Goal: Transaction & Acquisition: Purchase product/service

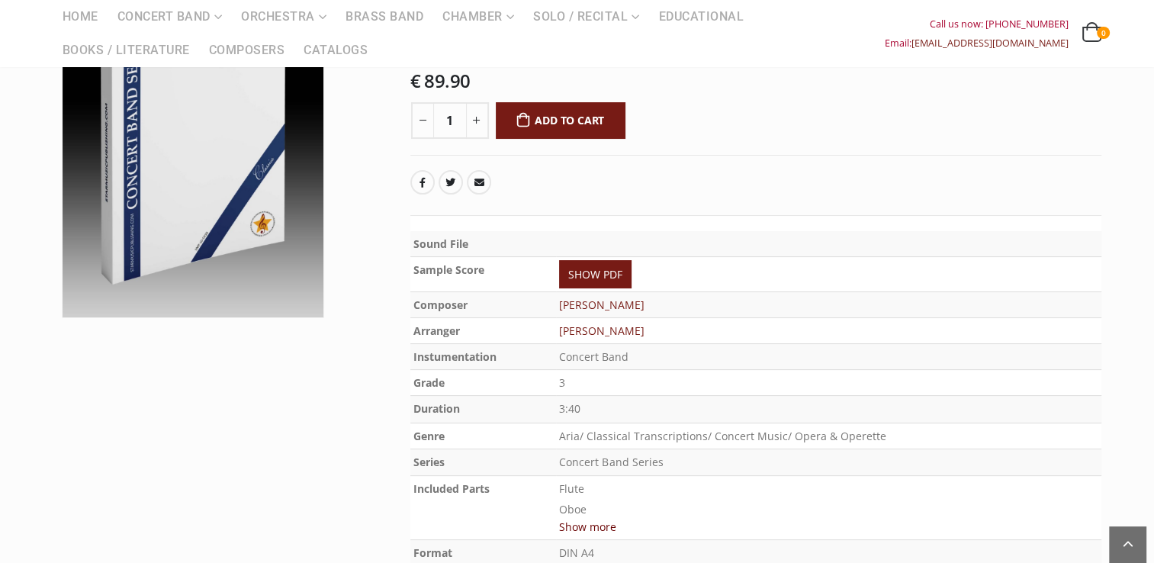
scroll to position [212, 0]
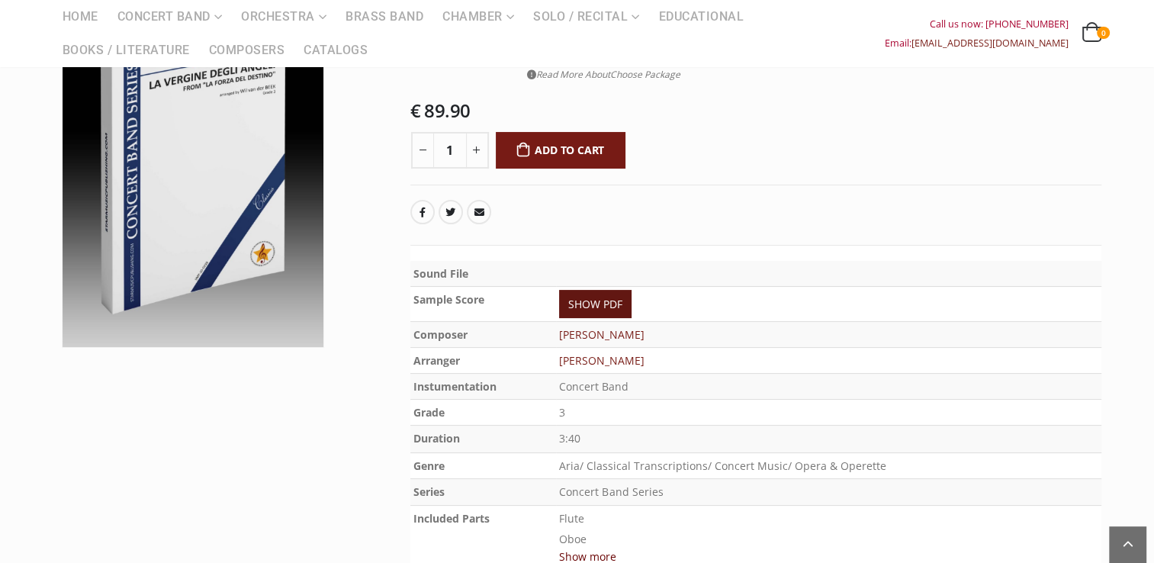
click at [613, 300] on link "SHOW PDF" at bounding box center [595, 304] width 72 height 28
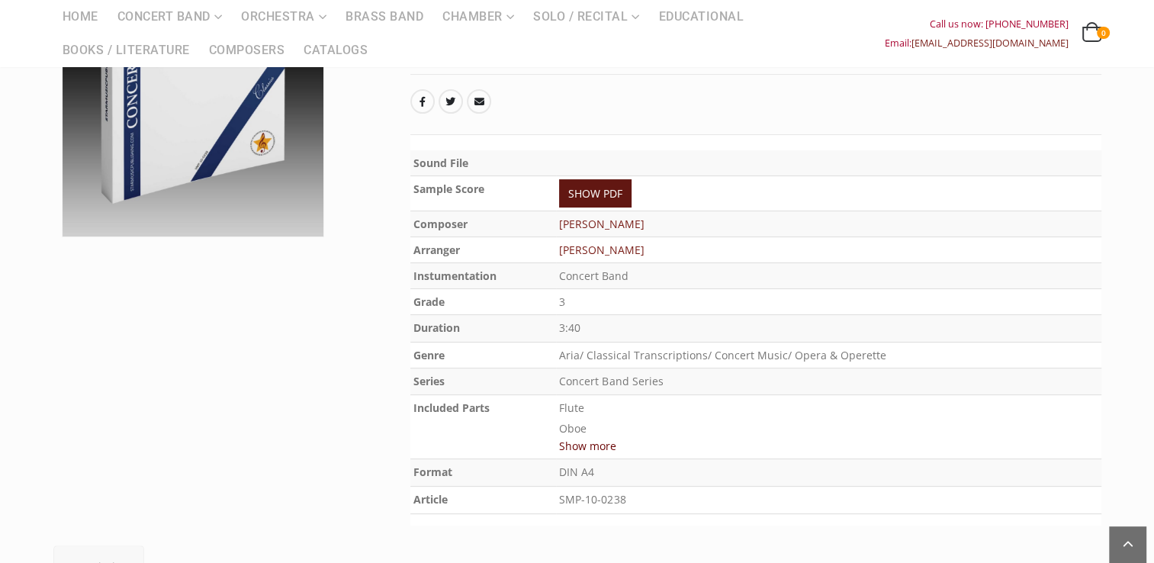
scroll to position [339, 0]
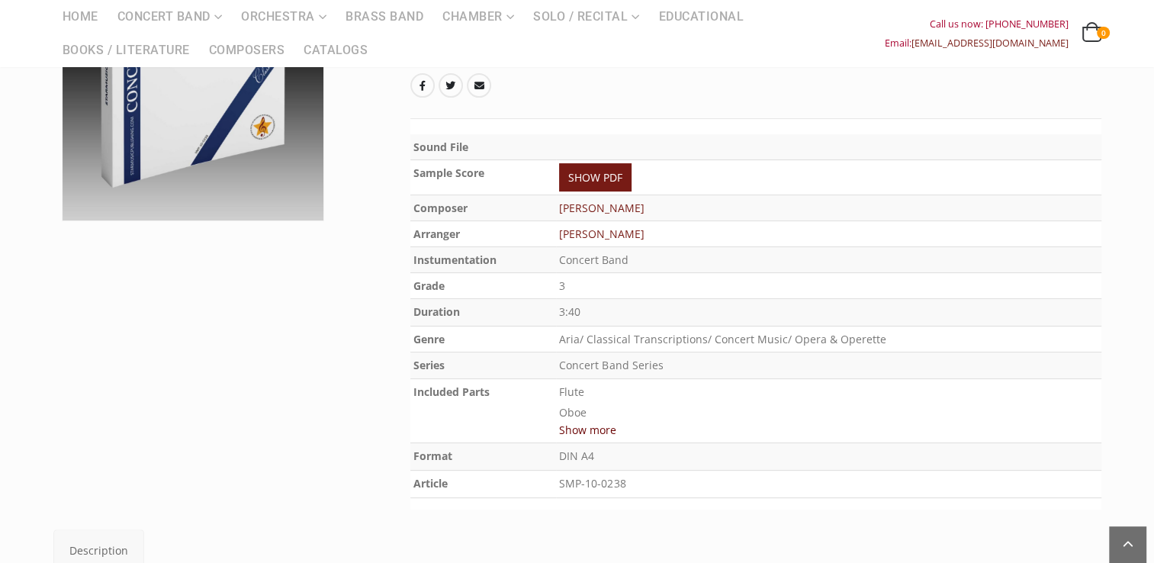
click at [577, 429] on button "Show more" at bounding box center [587, 429] width 57 height 19
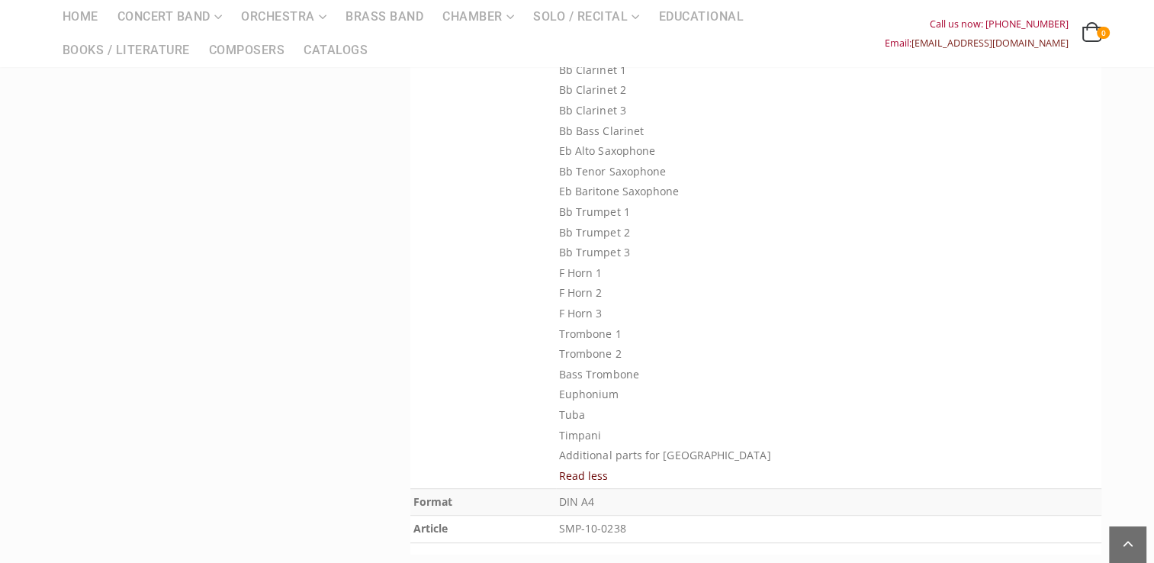
scroll to position [746, 0]
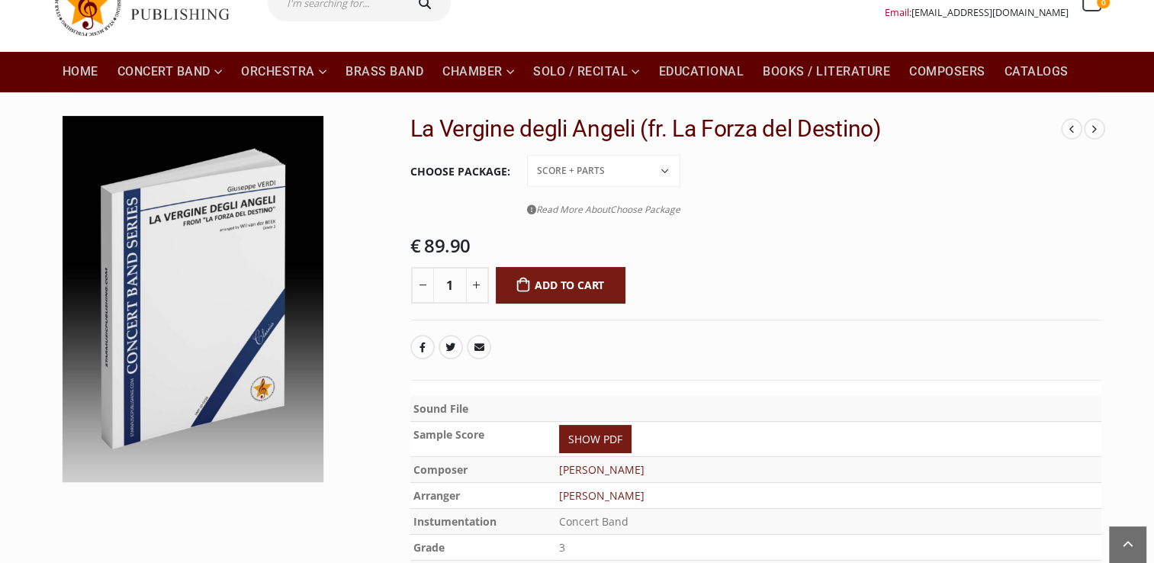
scroll to position [76, 0]
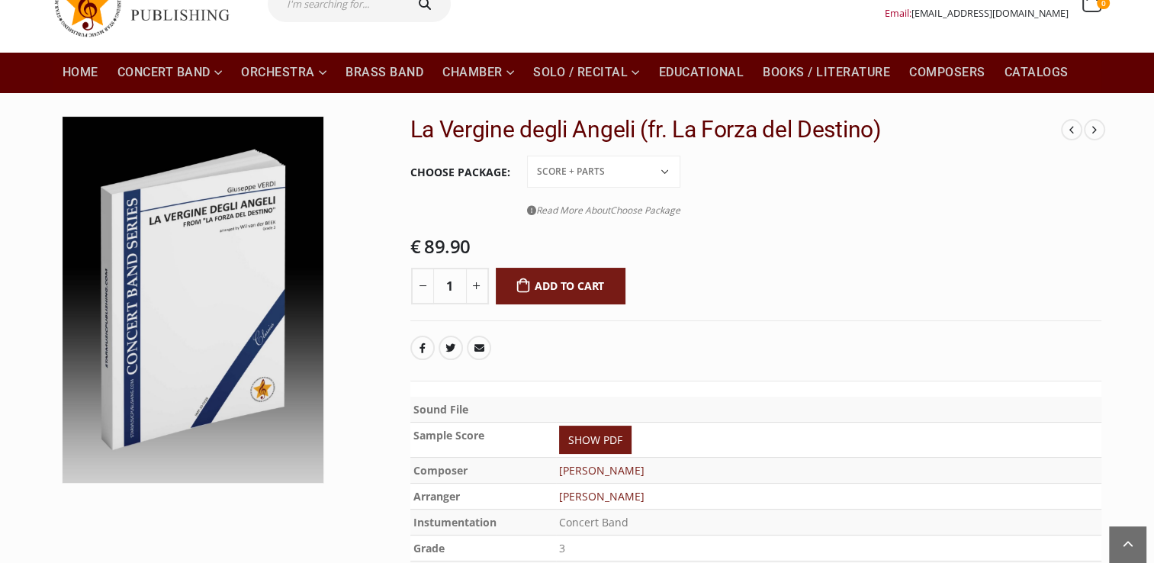
click at [671, 169] on select "Conductor Score PDF File Score + Parts Score + Parts + PDF File" at bounding box center [603, 172] width 153 height 32
click at [527, 156] on select "Conductor Score PDF File Score + Parts Score + Parts + PDF File" at bounding box center [603, 172] width 153 height 32
click at [646, 209] on span "Choose Package" at bounding box center [645, 210] width 70 height 13
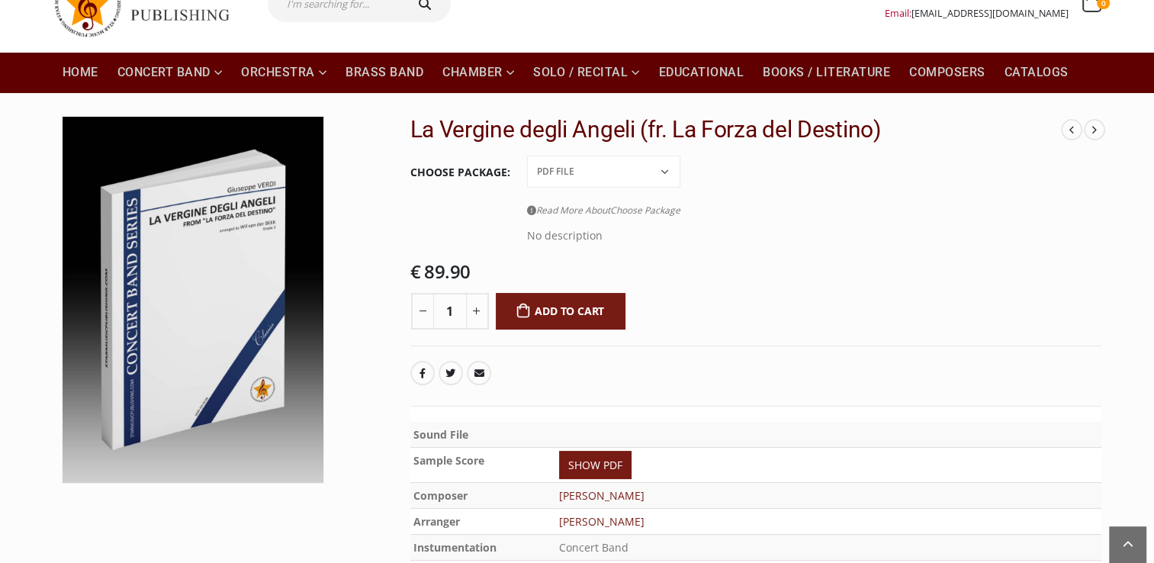
click at [665, 169] on select "Conductor Score PDF File Score + Parts Score + Parts + PDF File" at bounding box center [603, 172] width 153 height 32
click at [527, 156] on select "Conductor Score PDF File Score + Parts Score + Parts + PDF File" at bounding box center [603, 172] width 153 height 32
click at [606, 167] on select "Conductor Score PDF File Score + Parts Score + Parts + PDF File" at bounding box center [603, 172] width 153 height 32
click at [527, 156] on select "Conductor Score PDF File Score + Parts Score + Parts + PDF File" at bounding box center [603, 172] width 153 height 32
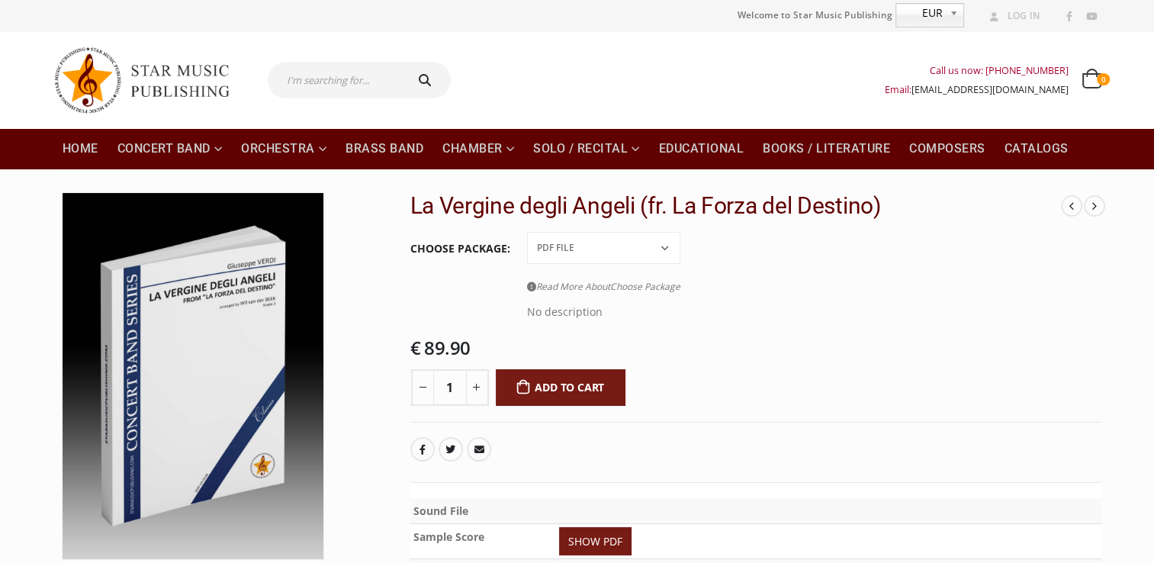
scroll to position [0, 0]
click at [835, 332] on tbody "Choose Package Conductor Score PDF File Score + Parts Score + Parts + PDF File …" at bounding box center [755, 282] width 691 height 105
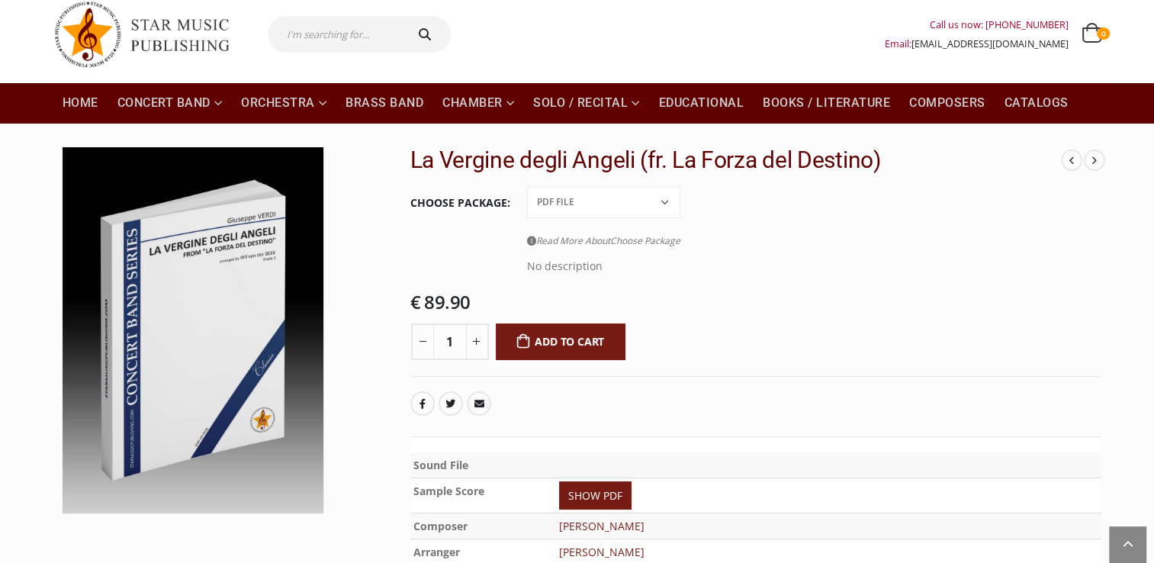
scroll to position [25, 0]
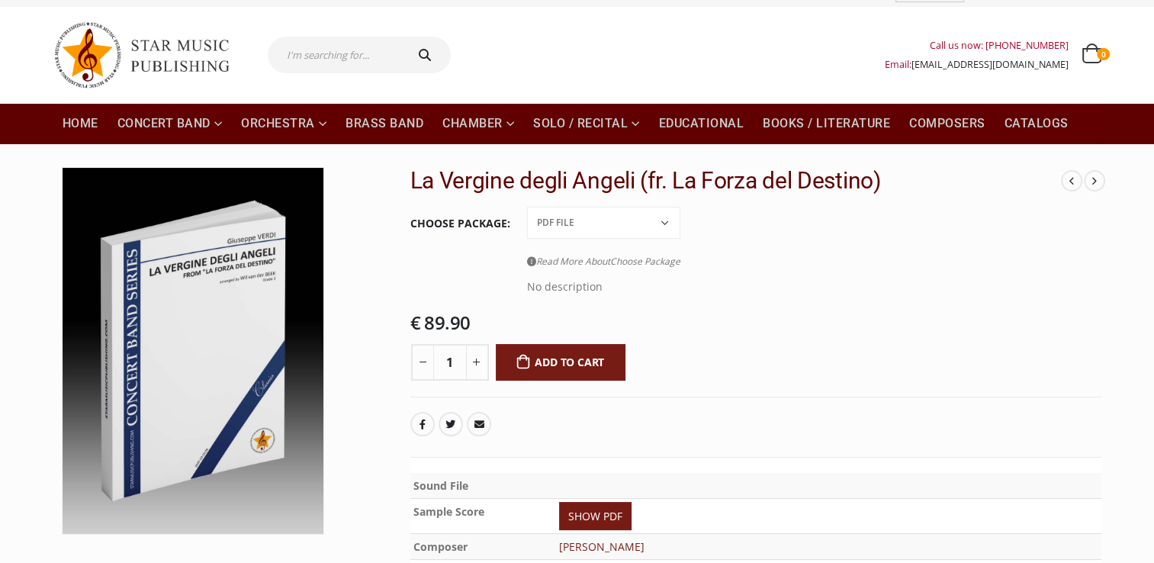
click at [771, 227] on tr "Choose Package Conductor Score PDF File Score + Parts Score + Parts + PDF File …" at bounding box center [755, 254] width 691 height 98
click at [675, 218] on select "Conductor Score PDF File Score + Parts Score + Parts + PDF File" at bounding box center [603, 223] width 153 height 32
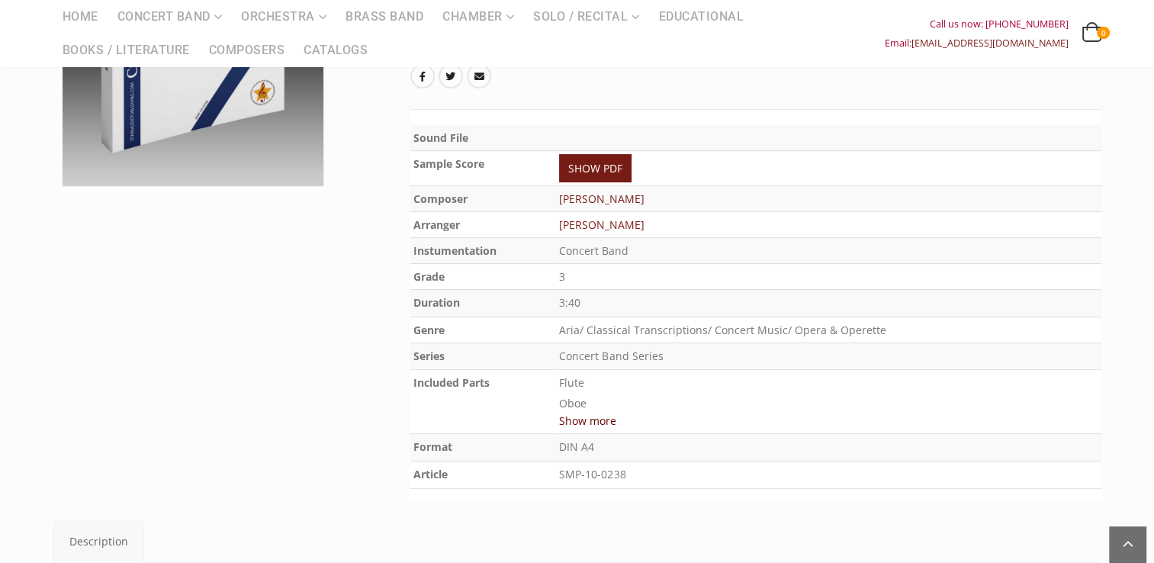
scroll to position [330, 0]
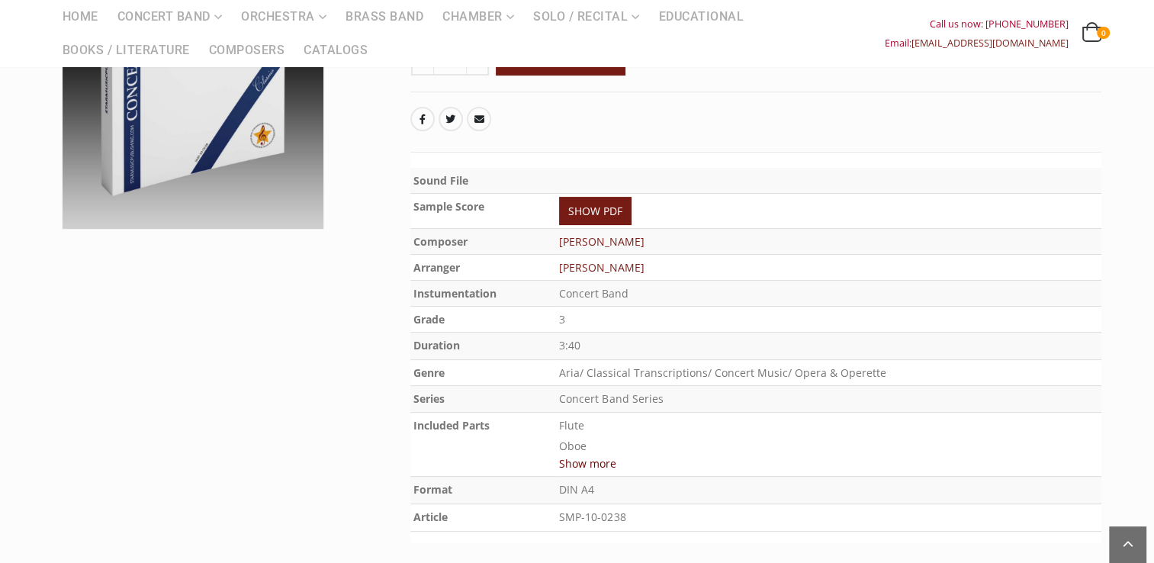
click at [566, 512] on td "SMP-10-0238" at bounding box center [828, 517] width 545 height 27
drag, startPoint x: 566, startPoint y: 512, endPoint x: 633, endPoint y: 505, distance: 67.5
click at [633, 507] on p "SMP-10-0238" at bounding box center [828, 517] width 539 height 21
drag, startPoint x: 633, startPoint y: 505, endPoint x: 615, endPoint y: 508, distance: 18.6
copy p "SMP-10-0238"
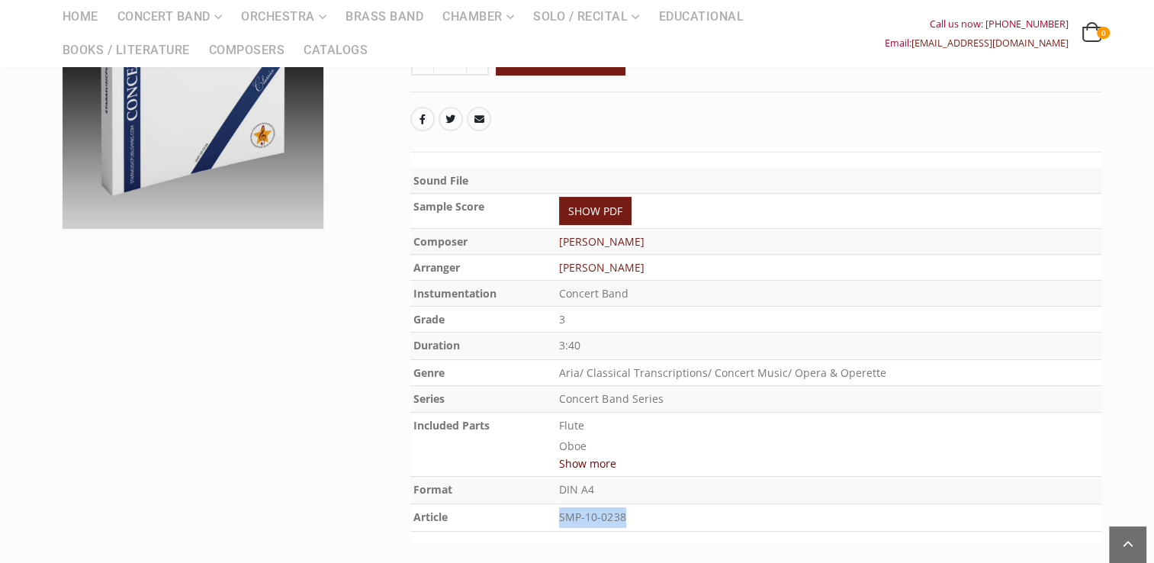
drag, startPoint x: 562, startPoint y: 263, endPoint x: 654, endPoint y: 262, distance: 91.5
click at [654, 262] on td "[PERSON_NAME]" at bounding box center [828, 268] width 545 height 26
copy link "[PERSON_NAME]"
drag, startPoint x: 565, startPoint y: 513, endPoint x: 642, endPoint y: 511, distance: 76.3
click at [642, 511] on p "SMP-10-0238" at bounding box center [828, 517] width 539 height 21
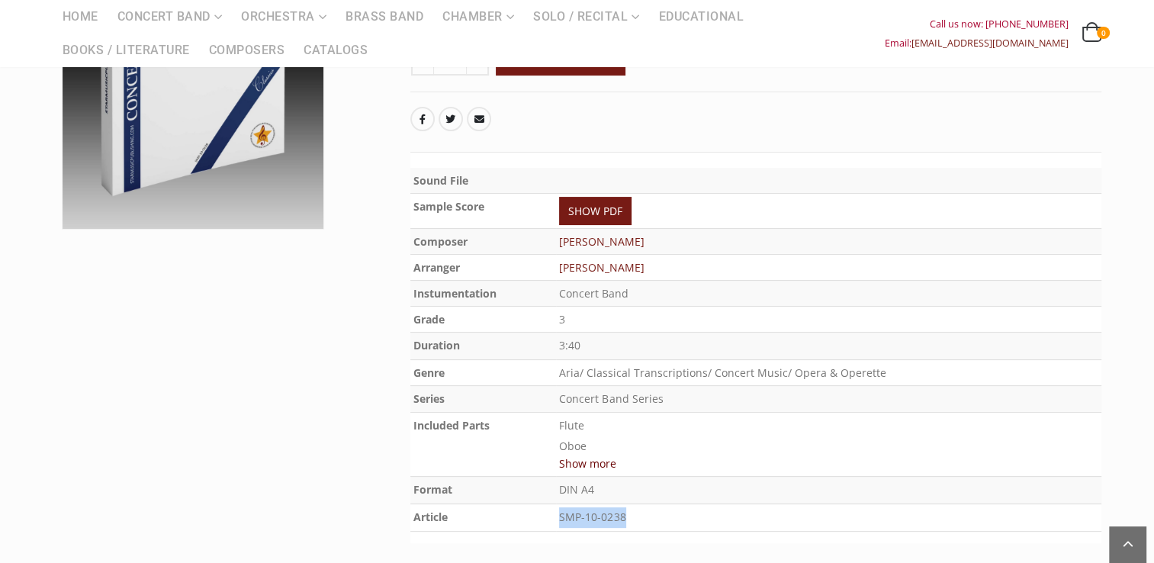
drag, startPoint x: 642, startPoint y: 511, endPoint x: 626, endPoint y: 511, distance: 16.0
copy p "SMP-10-0238"
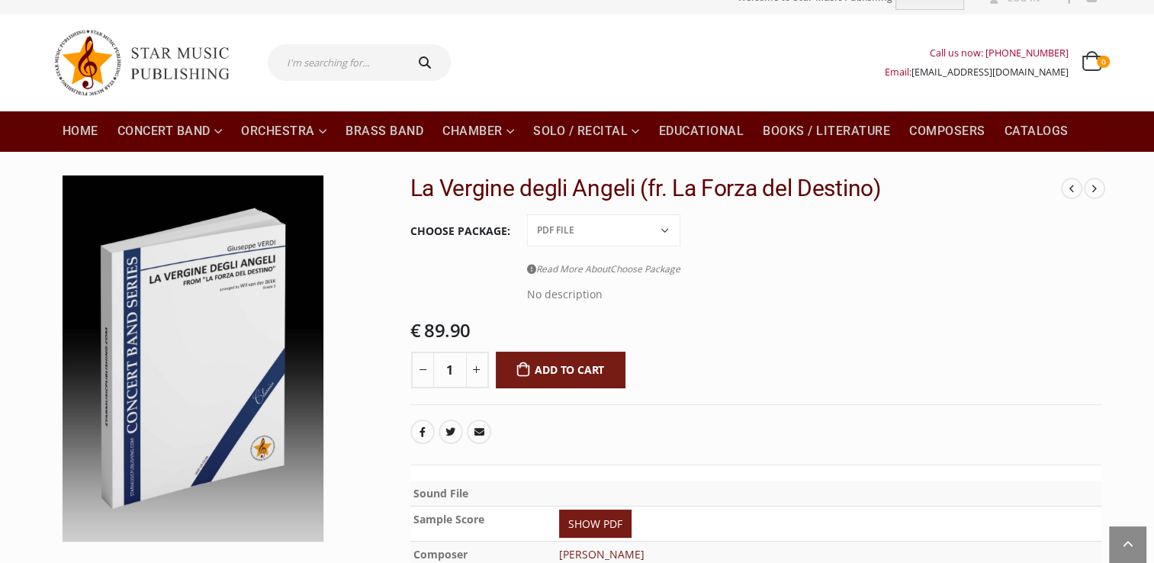
scroll to position [0, 0]
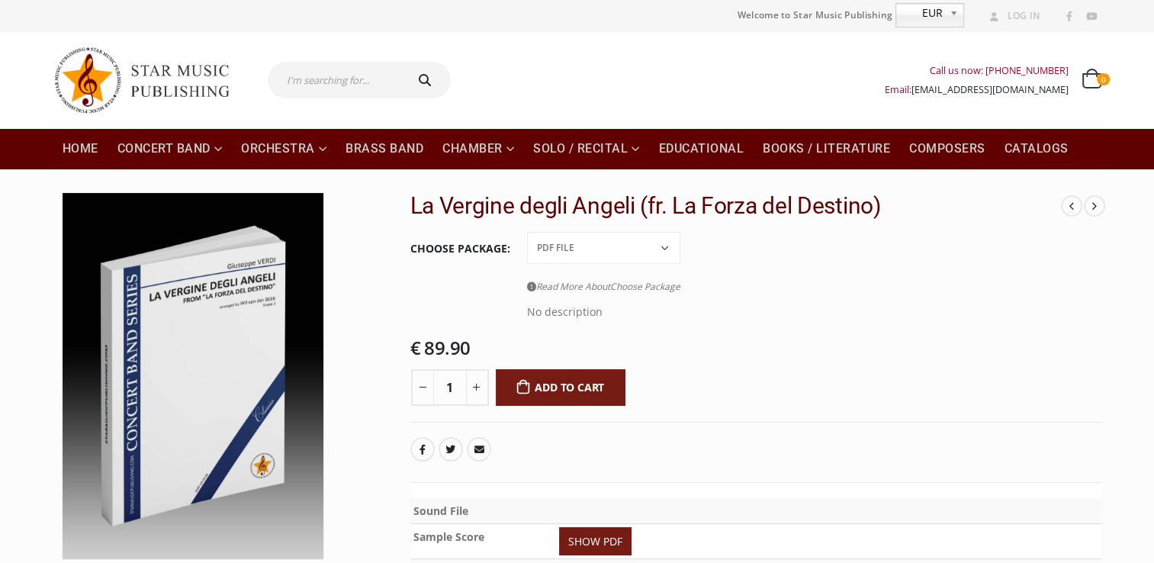
click at [665, 246] on select "Conductor Score PDF File Score + Parts Score + Parts + PDF File" at bounding box center [603, 248] width 153 height 32
click at [626, 249] on select "Conductor Score PDF File Score + Parts Score + Parts + PDF File" at bounding box center [603, 248] width 153 height 32
click at [613, 252] on select "Conductor Score PDF File Score + Parts Score + Parts + PDF File" at bounding box center [603, 248] width 153 height 32
click at [527, 232] on select "Conductor Score PDF File Score + Parts Score + Parts + PDF File" at bounding box center [603, 248] width 153 height 32
click at [610, 249] on select "Conductor Score PDF File Score + Parts Score + Parts + PDF File" at bounding box center [603, 248] width 153 height 32
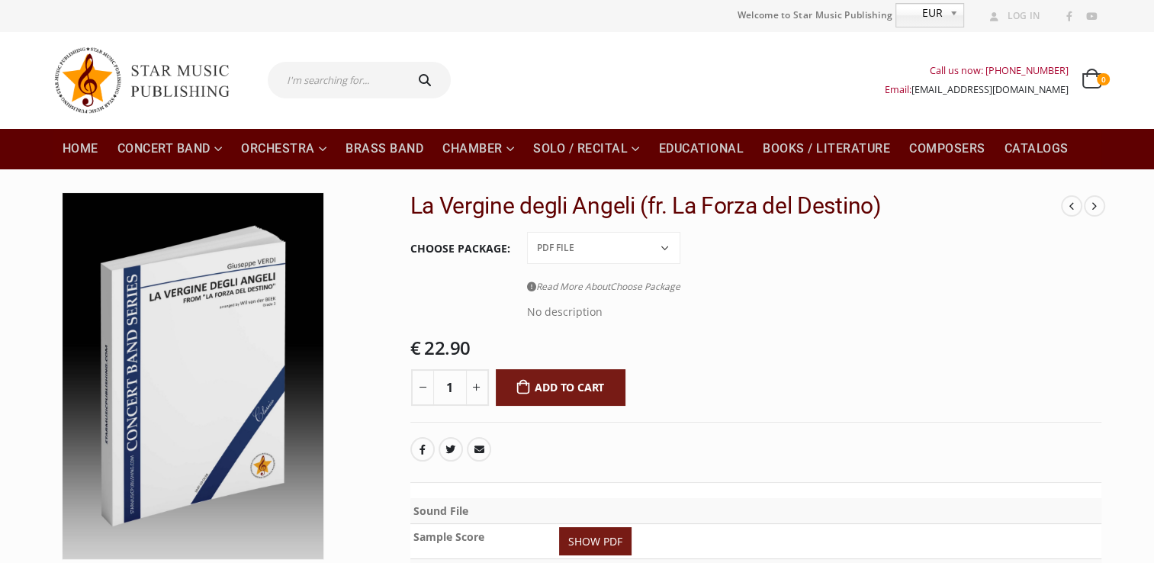
click at [527, 232] on select "Conductor Score PDF File Score + Parts Score + Parts + PDF File" at bounding box center [603, 248] width 153 height 32
click at [606, 245] on select "Conductor Score PDF File Score + Parts Score + Parts + PDF File" at bounding box center [603, 248] width 153 height 32
click at [527, 232] on select "Conductor Score PDF File Score + Parts Score + Parts + PDF File" at bounding box center [603, 248] width 153 height 32
click at [596, 244] on select "Conductor Score PDF File Score + Parts Score + Parts + PDF File" at bounding box center [603, 248] width 153 height 32
click at [527, 232] on select "Conductor Score PDF File Score + Parts Score + Parts + PDF File" at bounding box center [603, 248] width 153 height 32
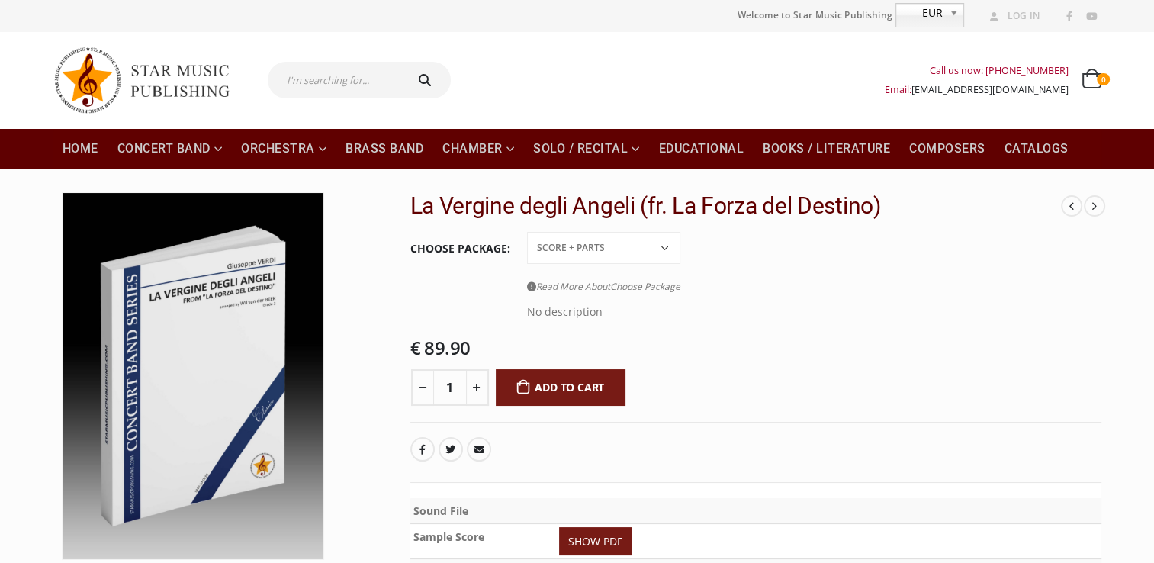
click at [596, 244] on select "Conductor Score PDF File Score + Parts Score + Parts + PDF File" at bounding box center [603, 248] width 153 height 32
click at [527, 232] on select "Conductor Score PDF File Score + Parts Score + Parts + PDF File" at bounding box center [603, 248] width 153 height 32
click at [589, 251] on select "Conductor Score PDF File Score + Parts Score + Parts + PDF File" at bounding box center [603, 248] width 153 height 32
click at [527, 232] on select "Conductor Score PDF File Score + Parts Score + Parts + PDF File" at bounding box center [603, 248] width 153 height 32
click at [598, 246] on select "Conductor Score PDF File Score + Parts Score + Parts + PDF File" at bounding box center [603, 248] width 153 height 32
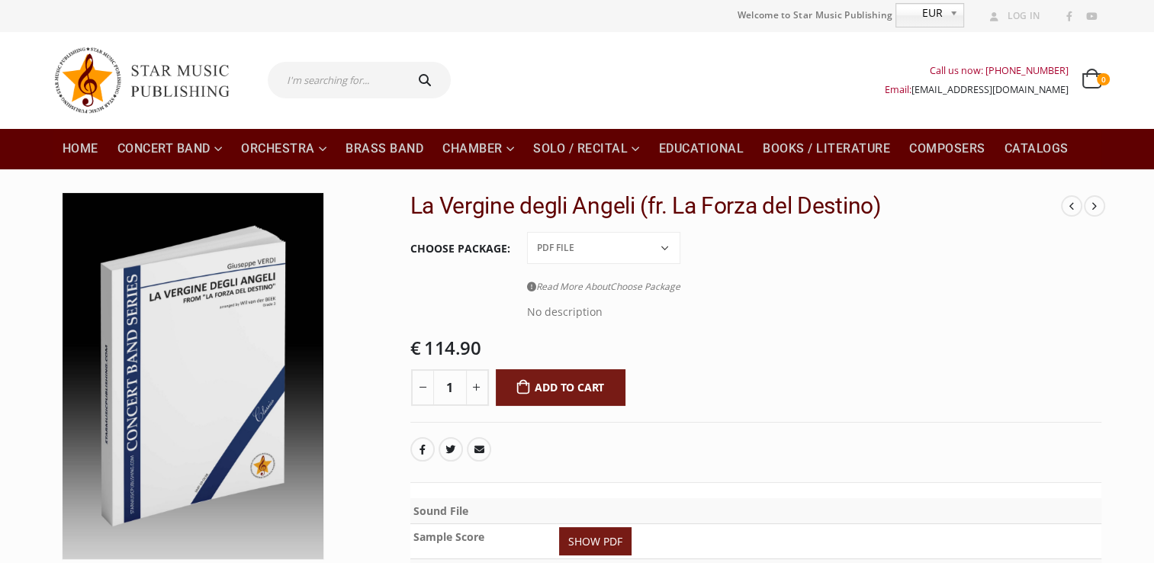
click at [527, 232] on select "Conductor Score PDF File Score + Parts Score + Parts + PDF File" at bounding box center [603, 248] width 153 height 32
click at [574, 246] on select "Conductor Score PDF File Score + Parts Score + Parts + PDF File" at bounding box center [603, 248] width 153 height 32
click at [527, 232] on select "Conductor Score PDF File Score + Parts Score + Parts + PDF File" at bounding box center [603, 248] width 153 height 32
click at [572, 243] on select "Conductor Score PDF File Score + Parts Score + Parts + PDF File" at bounding box center [603, 248] width 153 height 32
click at [527, 232] on select "Conductor Score PDF File Score + Parts Score + Parts + PDF File" at bounding box center [603, 248] width 153 height 32
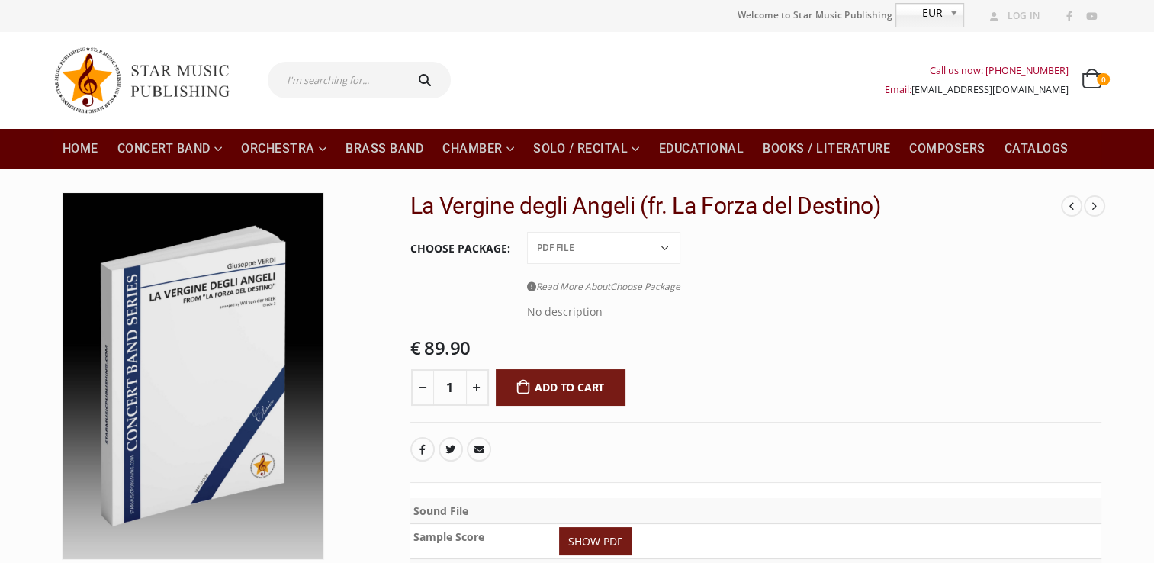
select select "pdf-file"
